Goal: Connect with others: Connect with others

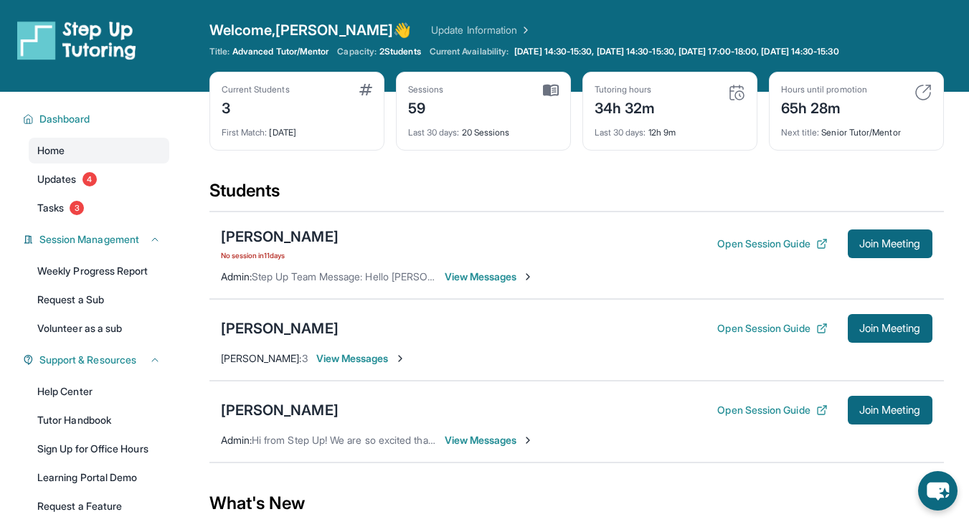
click at [900, 430] on div "[PERSON_NAME] Open Session Guide Join Meeting Admin : Hi from Step Up! We are s…" at bounding box center [576, 422] width 735 height 82
click at [896, 418] on button "Join Meeting" at bounding box center [890, 410] width 85 height 29
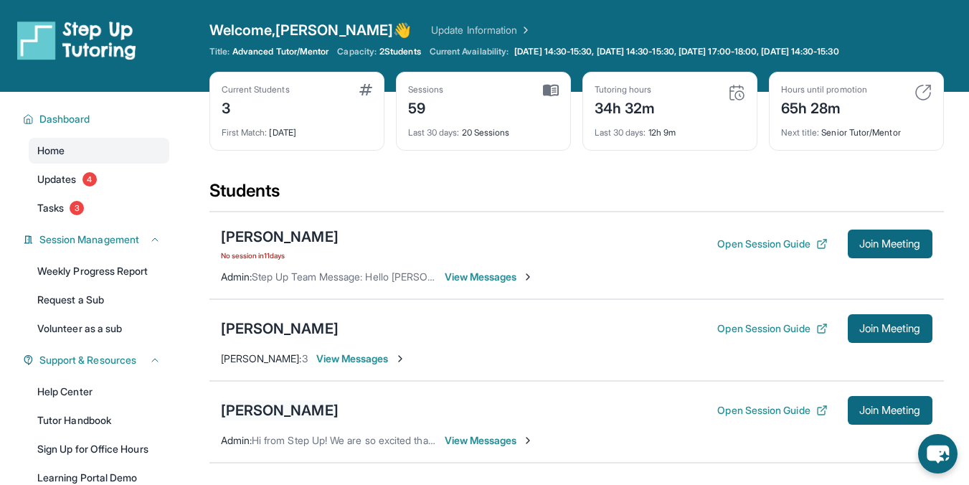
click at [268, 405] on div "[PERSON_NAME]" at bounding box center [280, 410] width 118 height 20
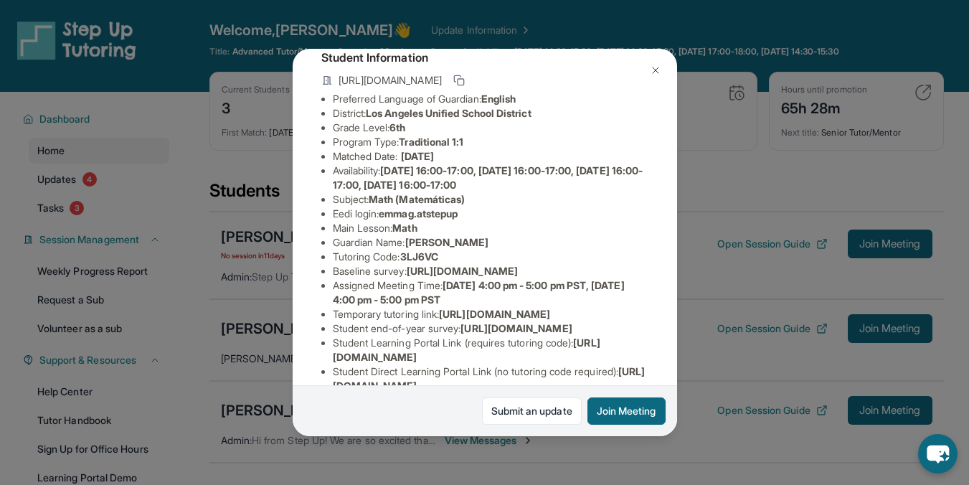
scroll to position [91, 0]
drag, startPoint x: 384, startPoint y: 222, endPoint x: 488, endPoint y: 230, distance: 105.0
click at [488, 219] on li "Eedi login : emmag.atstepup" at bounding box center [491, 212] width 316 height 14
copy span "emmag.atstepup"
